Goal: Task Accomplishment & Management: Manage account settings

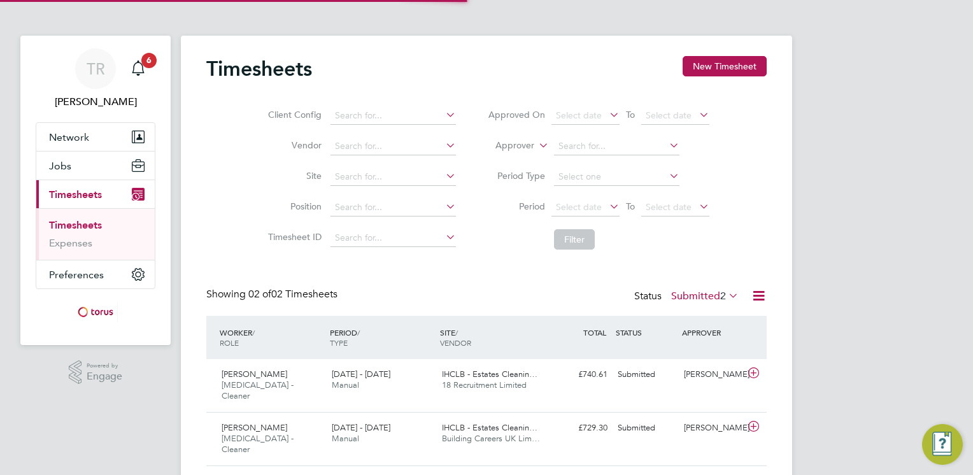
scroll to position [32, 111]
click at [679, 380] on div "[PERSON_NAME]" at bounding box center [712, 374] width 66 height 21
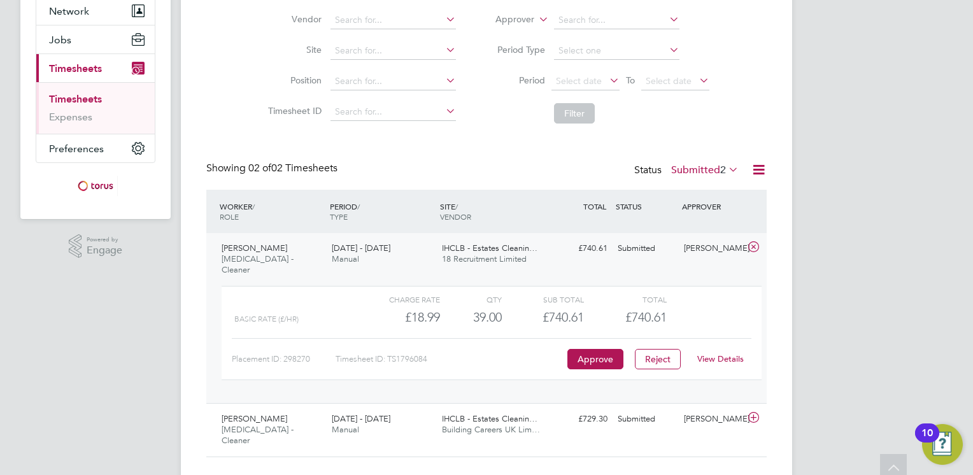
scroll to position [127, 0]
click at [610, 348] on button "Approve" at bounding box center [596, 358] width 56 height 20
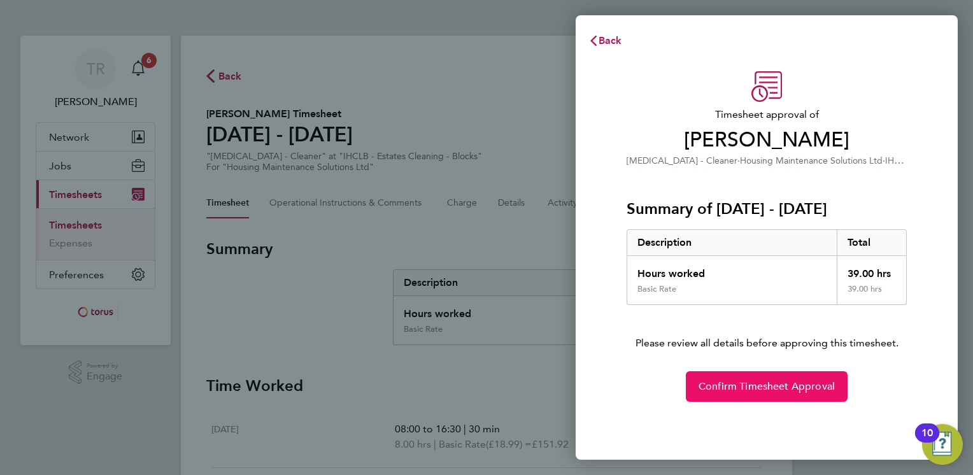
click at [736, 391] on span "Confirm Timesheet Approval" at bounding box center [767, 386] width 136 height 13
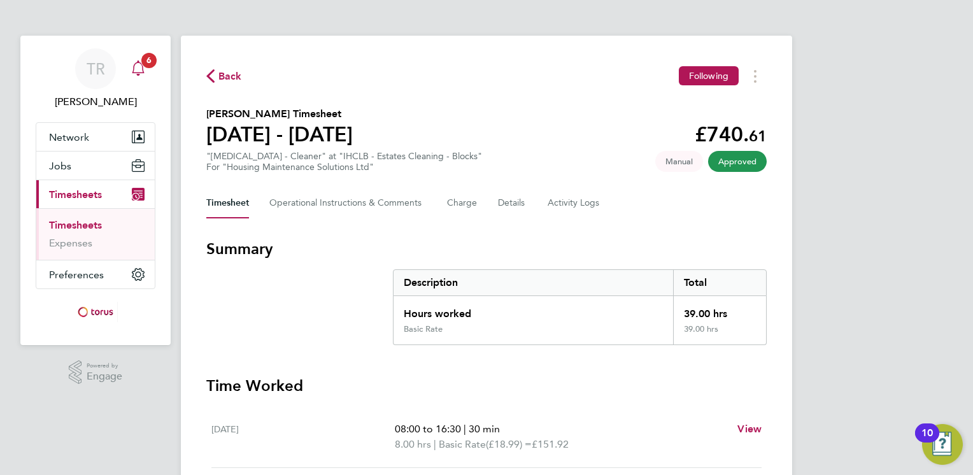
click at [148, 71] on div "Main navigation" at bounding box center [138, 68] width 25 height 25
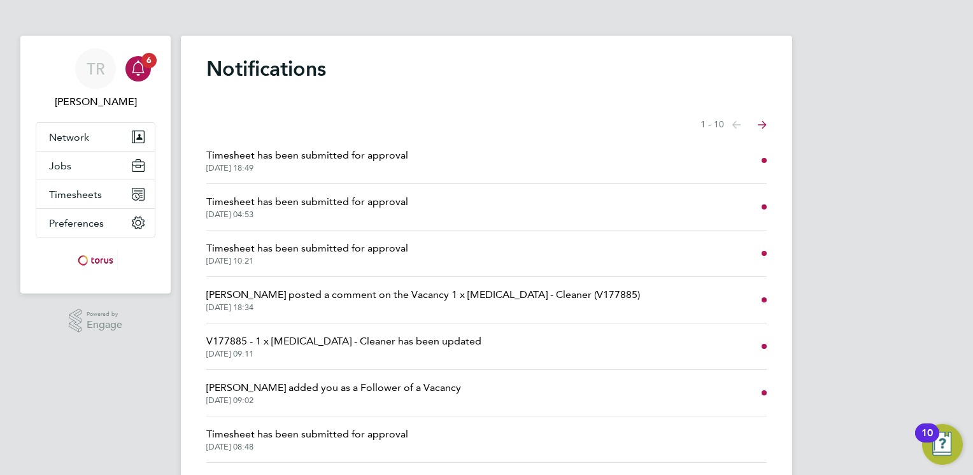
click at [292, 214] on span "[DATE] 04:53" at bounding box center [307, 215] width 202 height 10
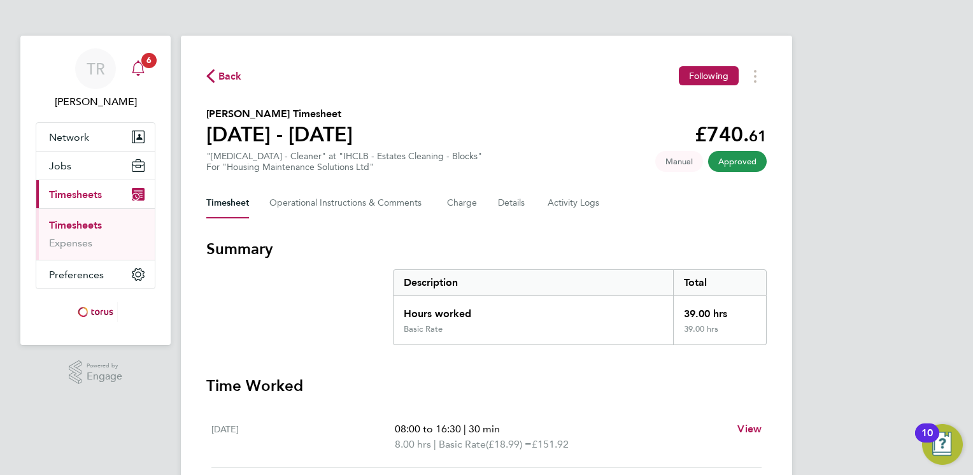
click at [145, 60] on span "6" at bounding box center [148, 60] width 15 height 15
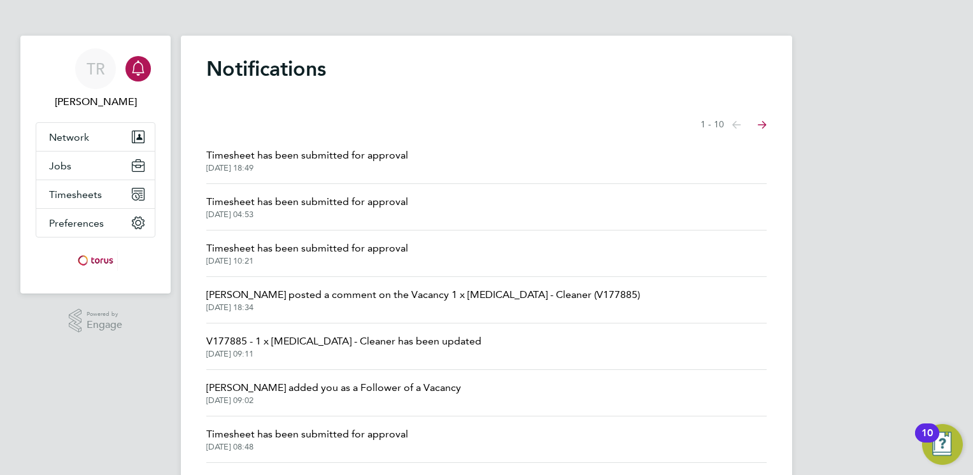
click at [254, 173] on span "[DATE] 18:49" at bounding box center [307, 168] width 202 height 10
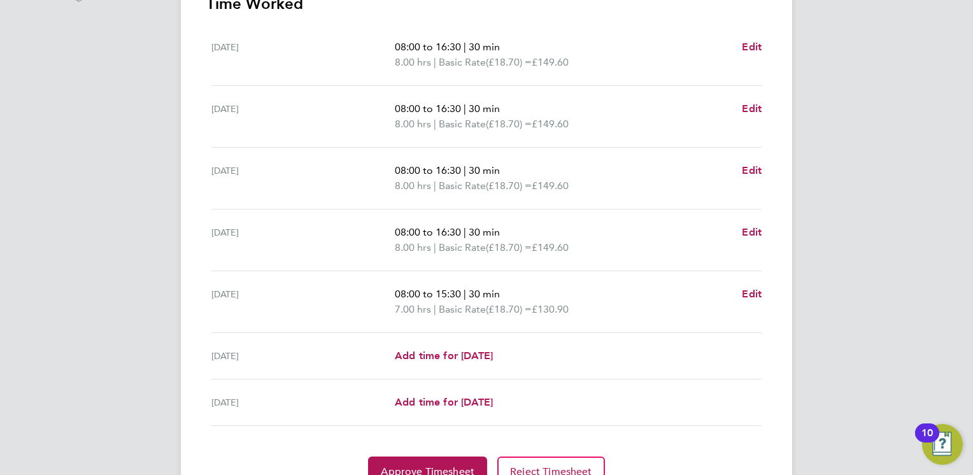
scroll to position [443, 0]
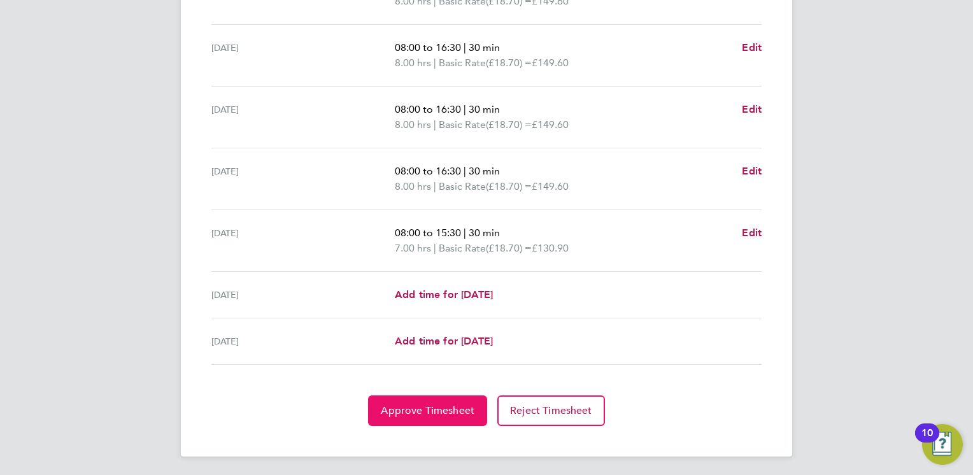
click at [465, 400] on button "Approve Timesheet" at bounding box center [427, 411] width 119 height 31
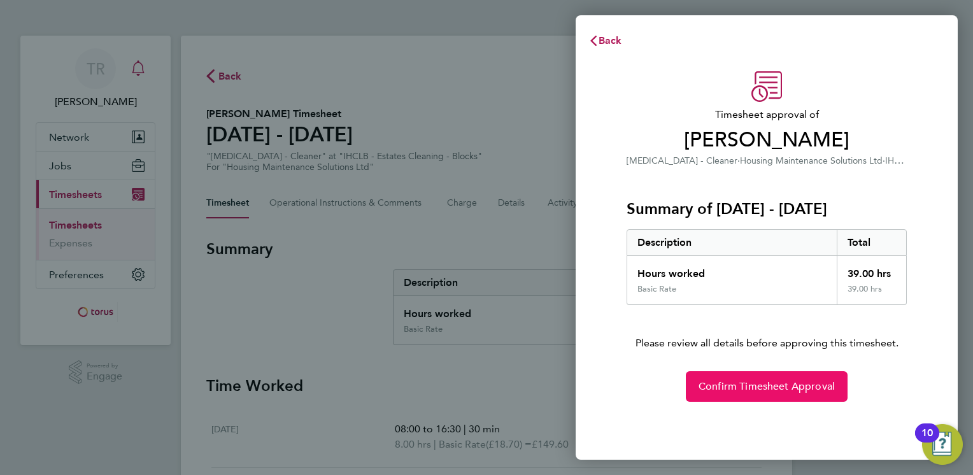
click at [747, 389] on span "Confirm Timesheet Approval" at bounding box center [767, 386] width 136 height 13
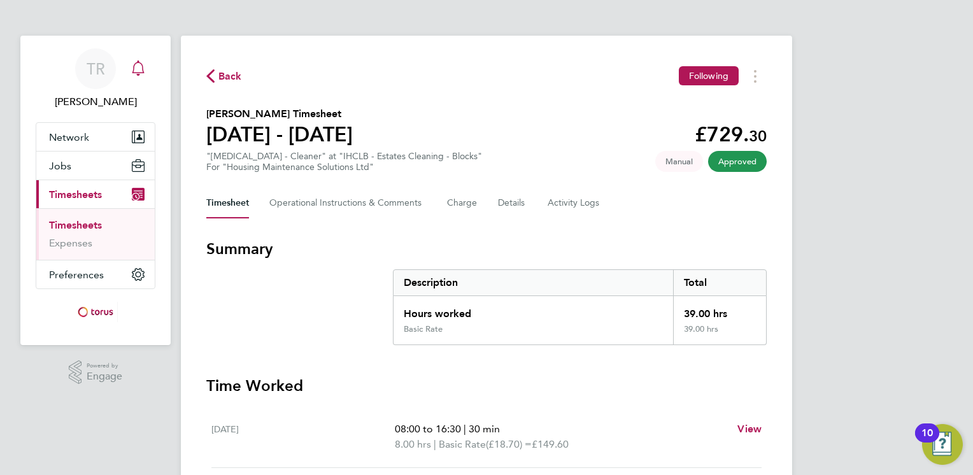
click at [138, 69] on icon "Main navigation" at bounding box center [138, 68] width 15 height 15
